Goal: Submit feedback/report problem: Submit feedback/report problem

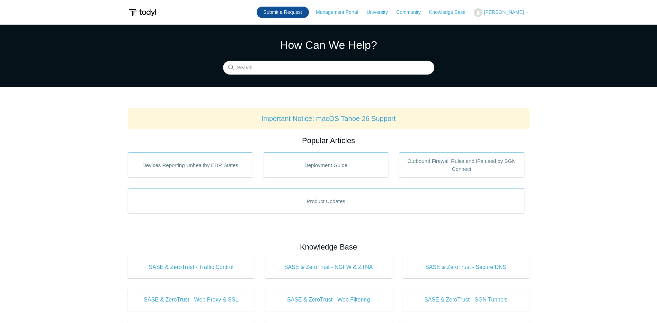
click at [302, 9] on link "Submit a Request" at bounding box center [283, 12] width 52 height 11
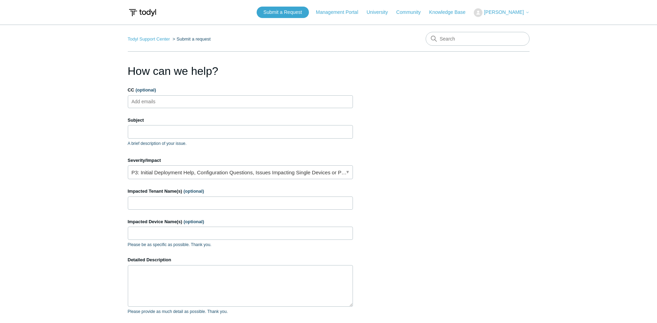
drag, startPoint x: 163, startPoint y: 108, endPoint x: 168, endPoint y: 101, distance: 8.8
click at [164, 108] on form "CC (optional) Add emails Subject A brief description of your issue. Severity/Im…" at bounding box center [240, 230] width 225 height 286
click at [168, 101] on input "CC (optional)" at bounding box center [149, 101] width 41 height 10
click at [150, 141] on p "A brief description of your issue." at bounding box center [240, 143] width 225 height 6
click at [160, 132] on input "Subject" at bounding box center [240, 131] width 225 height 13
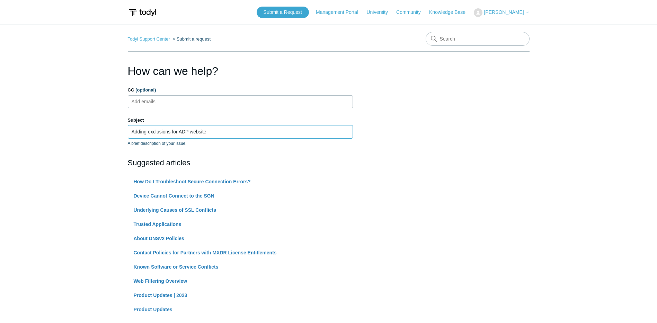
type input "Adding exclusions for ADP website"
click at [99, 152] on main "Todyl Support Center Submit a request How can we help? CC (optional) Add emails…" at bounding box center [328, 287] width 657 height 525
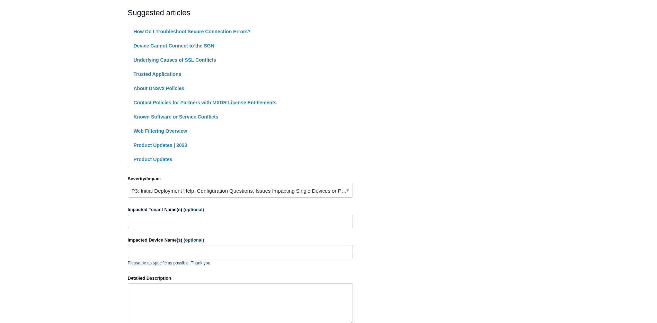
scroll to position [275, 0]
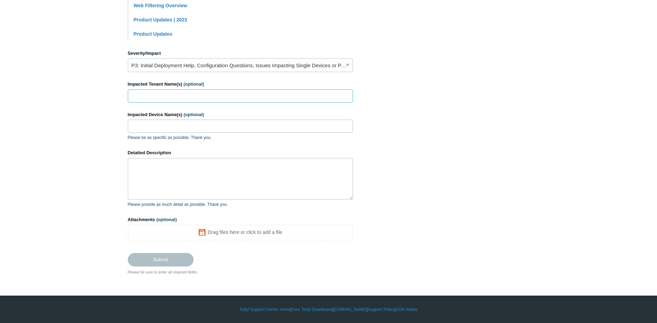
click at [191, 92] on input "Impacted Tenant Name(s) (optional)" at bounding box center [240, 95] width 225 height 13
type input "[PERSON_NAME] Pipe Supply"
type input "A"
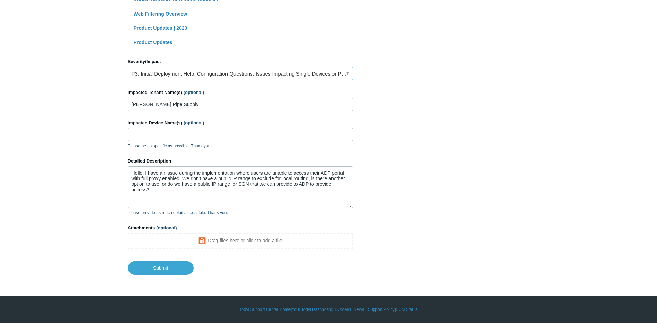
click at [232, 75] on link "P3: Initial Deployment Help, Configuration Questions, Issues Impacting Single D…" at bounding box center [240, 73] width 225 height 14
click at [414, 62] on section "How can we help? CC (optional) Add emails Subject Adding exclusions for ADP web…" at bounding box center [329, 35] width 402 height 479
click at [171, 189] on textarea "Hello, I have an issue during the implementation where users are unable to acce…" at bounding box center [240, 187] width 225 height 42
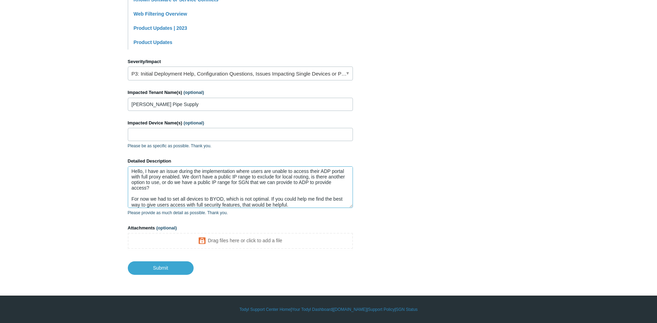
click at [294, 204] on textarea "Hello, I have an issue during the implementation where users are unable to acce…" at bounding box center [240, 187] width 225 height 42
click at [291, 204] on textarea "Hello, I have an issue during the implementation where users are unable to acce…" at bounding box center [240, 187] width 225 height 42
click at [290, 204] on textarea "Hello, I have an issue during the implementation where users are unable to acce…" at bounding box center [240, 187] width 225 height 42
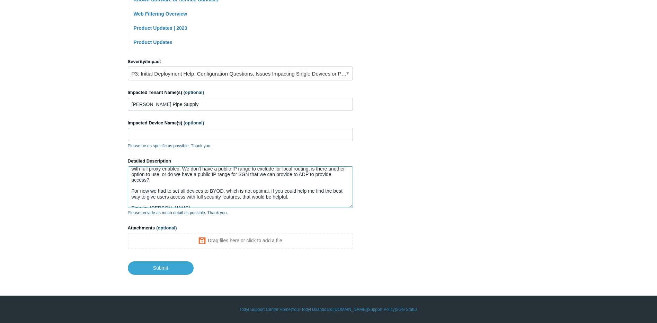
scroll to position [0, 0]
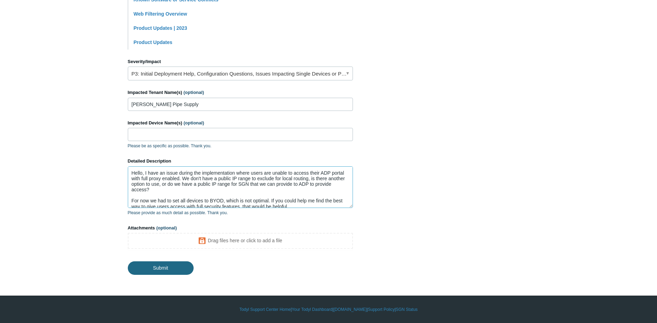
type textarea "Hello, I have an issue during the implementation where users are unable to acce…"
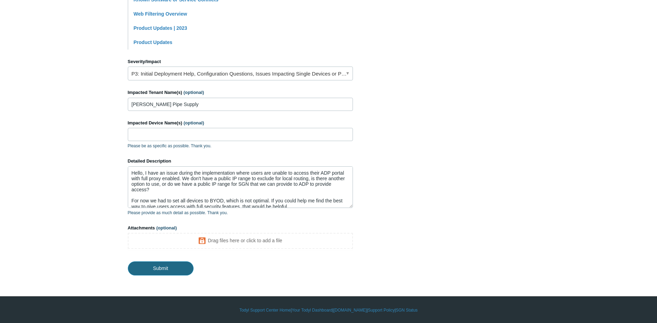
click at [154, 272] on input "Submit" at bounding box center [161, 268] width 66 height 14
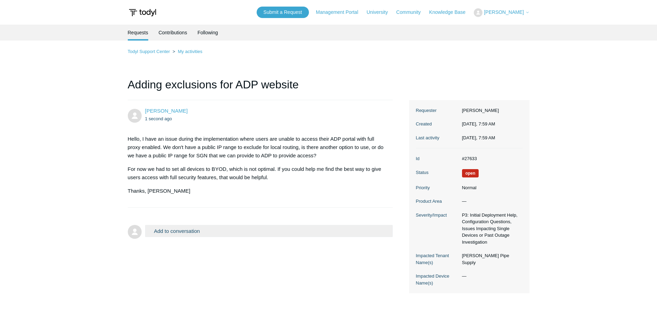
click at [605, 173] on main "Requests Contributions Following Todyl Support Center My activities Adding excl…" at bounding box center [328, 170] width 657 height 290
